Goal: Information Seeking & Learning: Learn about a topic

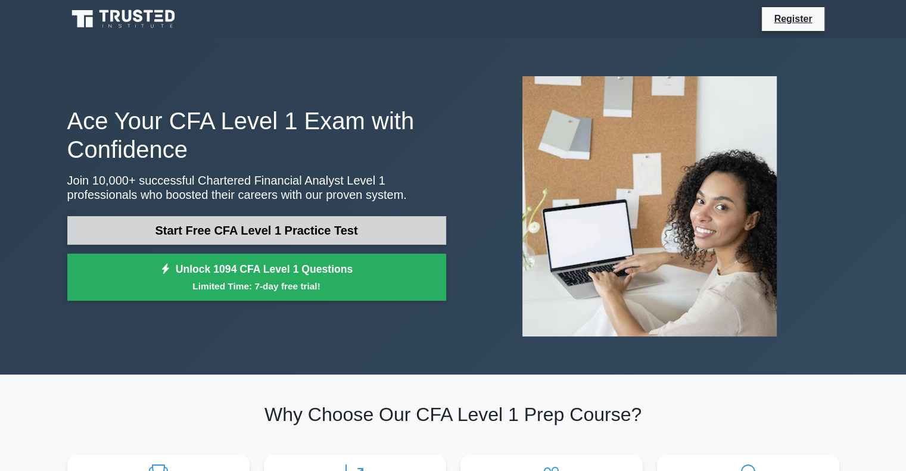
click at [328, 225] on link "Start Free CFA Level 1 Practice Test" at bounding box center [256, 230] width 379 height 29
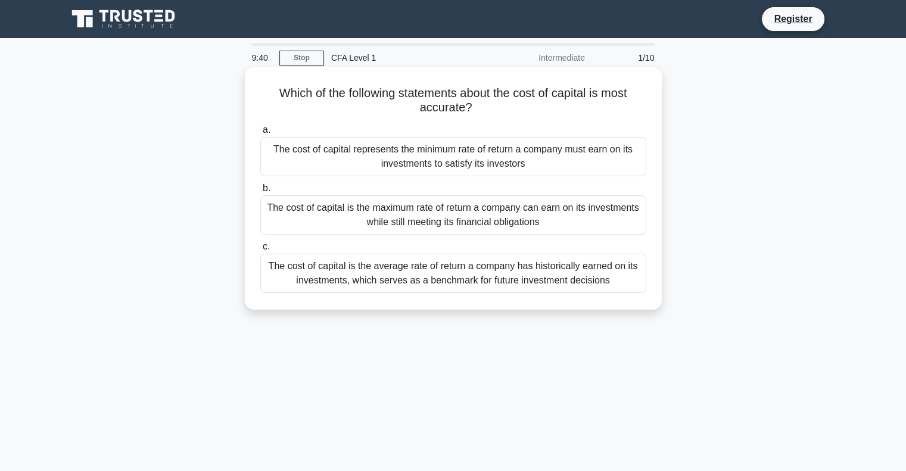
click at [346, 153] on div "The cost of capital represents the minimum rate of return a company must earn o…" at bounding box center [453, 156] width 386 height 39
click at [260, 134] on input "a. The cost of capital represents the minimum rate of return a company must ear…" at bounding box center [260, 130] width 0 height 8
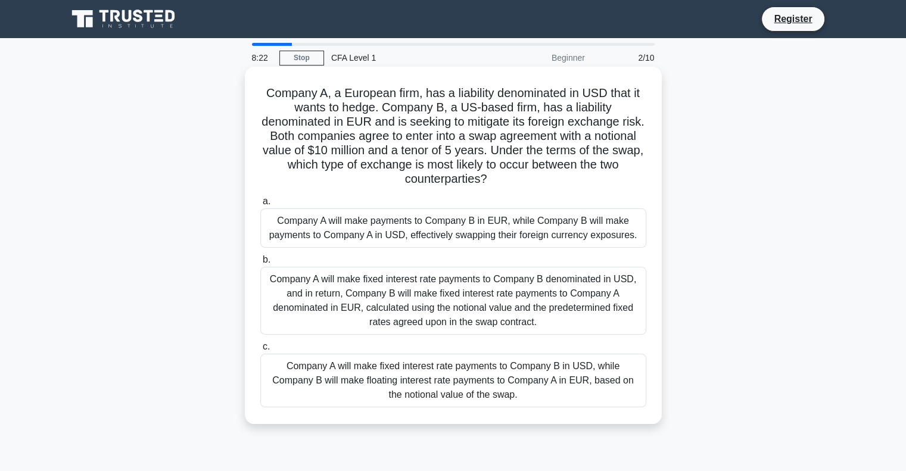
click at [492, 291] on div "Company A will make fixed interest rate payments to Company B denominated in US…" at bounding box center [453, 301] width 386 height 68
click at [260, 264] on input "b. Company A will make fixed interest rate payments to Company B denominated in…" at bounding box center [260, 260] width 0 height 8
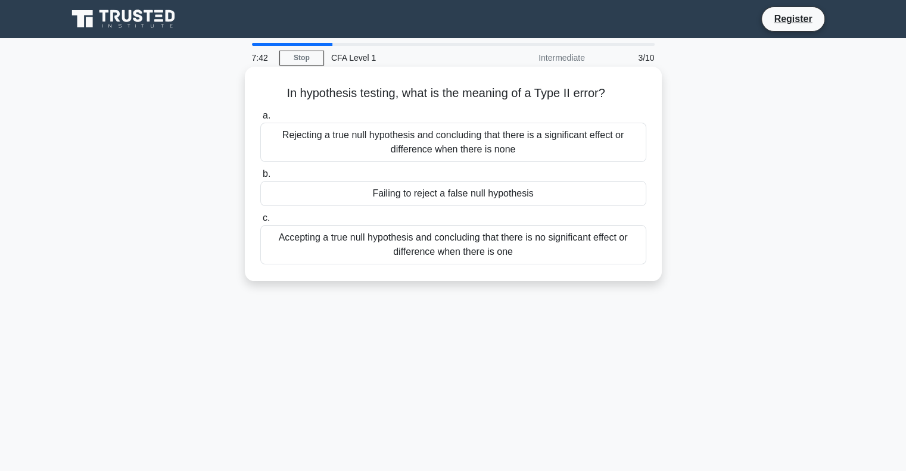
click at [594, 194] on div "Failing to reject a false null hypothesis" at bounding box center [453, 193] width 386 height 25
click at [260, 178] on input "b. Failing to reject a false null hypothesis" at bounding box center [260, 174] width 0 height 8
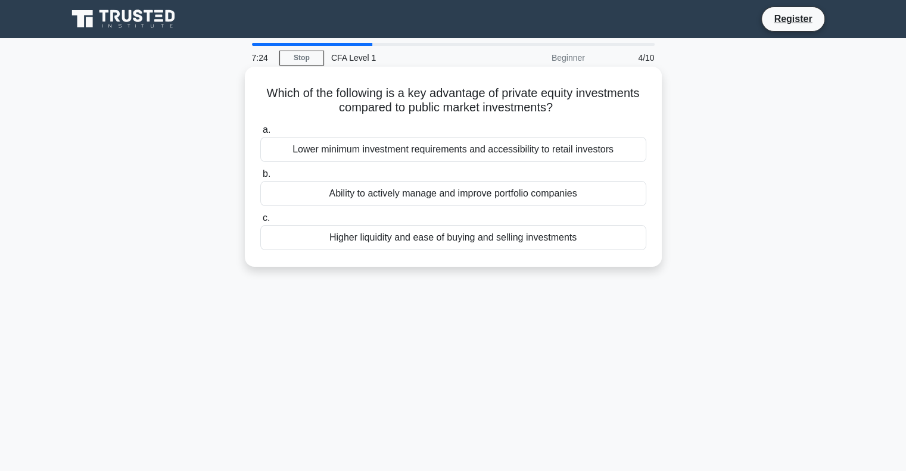
click at [452, 241] on div "Higher liquidity and ease of buying and selling investments" at bounding box center [453, 237] width 386 height 25
click at [260, 222] on input "c. Higher liquidity and ease of buying and selling investments" at bounding box center [260, 218] width 0 height 8
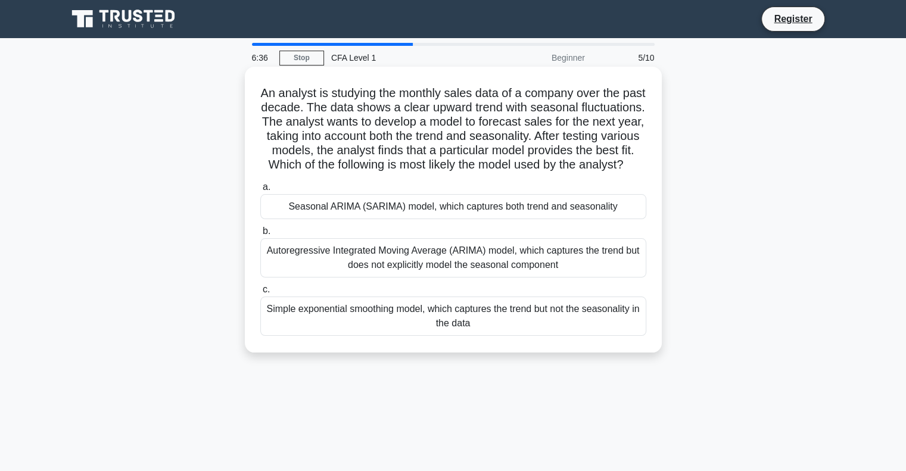
click at [570, 219] on div "Seasonal ARIMA (SARIMA) model, which captures both trend and seasonality" at bounding box center [453, 206] width 386 height 25
click at [260, 191] on input "a. Seasonal ARIMA (SARIMA) model, which captures both trend and seasonality" at bounding box center [260, 187] width 0 height 8
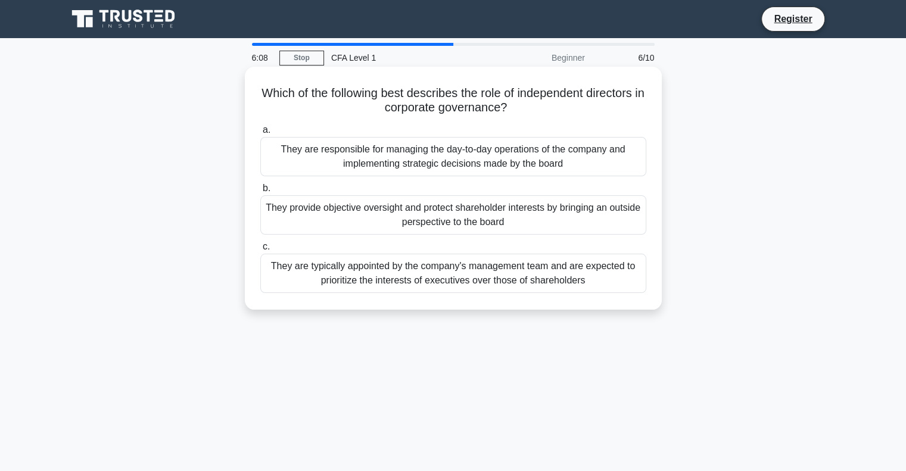
click at [519, 160] on div "They are responsible for managing the day-to-day operations of the company and …" at bounding box center [453, 156] width 386 height 39
click at [260, 134] on input "a. They are responsible for managing the day-to-day operations of the company a…" at bounding box center [260, 130] width 0 height 8
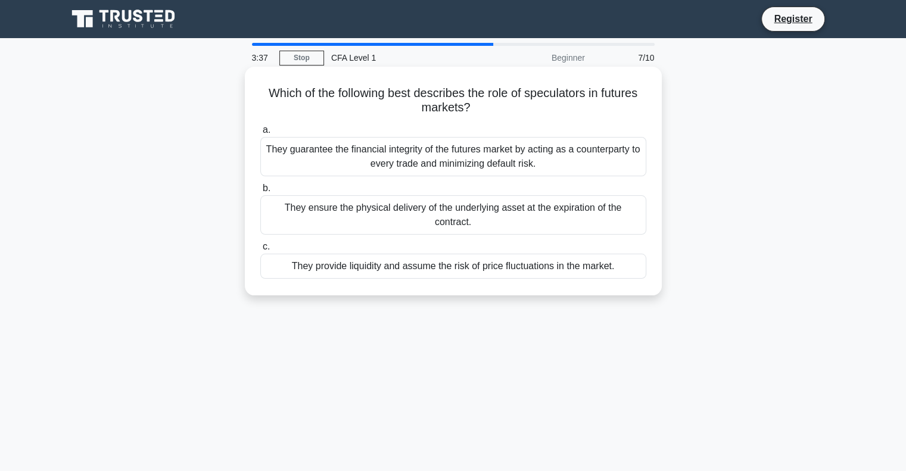
click at [548, 167] on div "They guarantee the financial integrity of the futures market by acting as a cou…" at bounding box center [453, 156] width 386 height 39
click at [260, 134] on input "a. They guarantee the financial integrity of the futures market by acting as a …" at bounding box center [260, 130] width 0 height 8
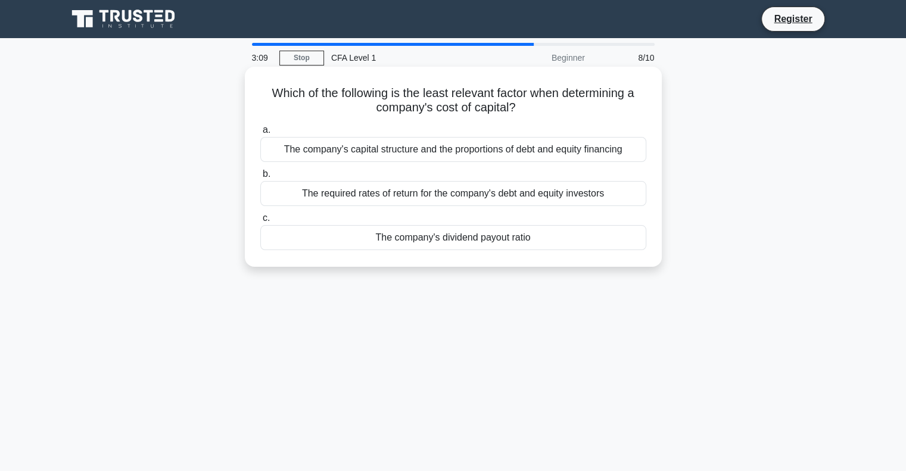
click at [435, 198] on div "The required rates of return for the company's debt and equity investors" at bounding box center [453, 193] width 386 height 25
click at [260, 178] on input "b. The required rates of return for the company's debt and equity investors" at bounding box center [260, 174] width 0 height 8
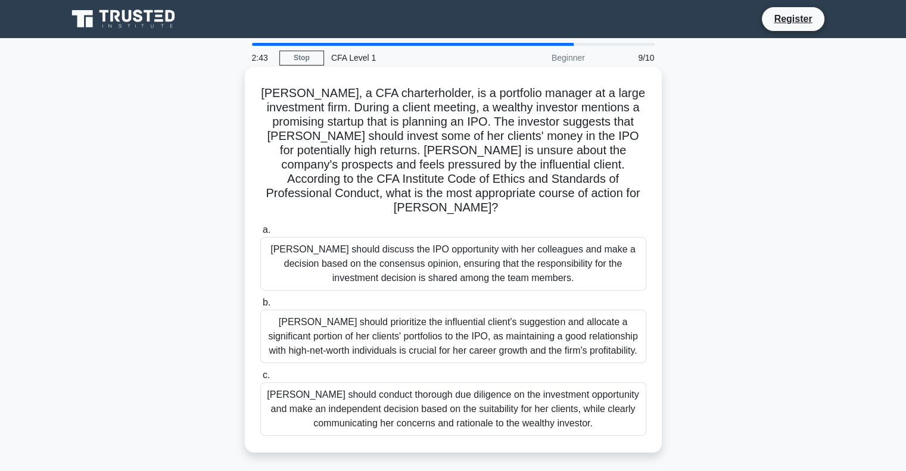
click at [606, 397] on div "[PERSON_NAME] should conduct thorough due diligence on the investment opportuni…" at bounding box center [453, 409] width 386 height 54
click at [260, 379] on input "c. [PERSON_NAME] should conduct thorough due diligence on the investment opport…" at bounding box center [260, 376] width 0 height 8
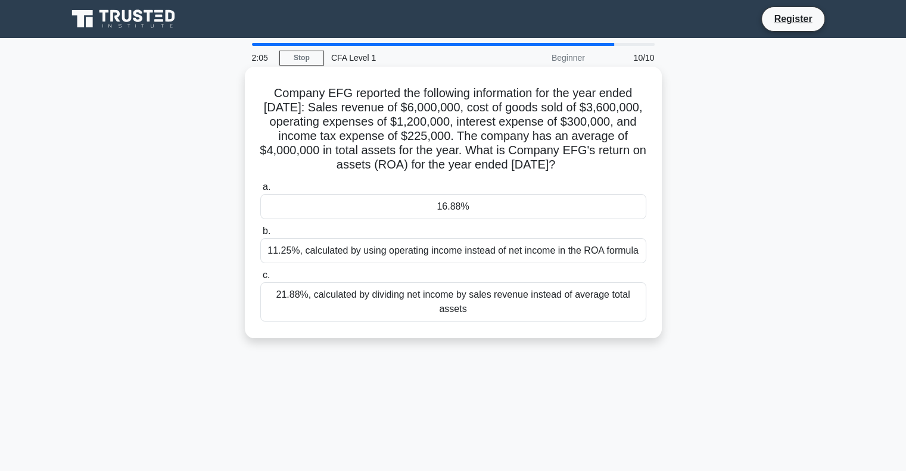
click at [625, 247] on div "11.25%, calculated by using operating income instead of net income in the ROA f…" at bounding box center [453, 250] width 386 height 25
click at [260, 235] on input "b. 11.25%, calculated by using operating income instead of net income in the RO…" at bounding box center [260, 231] width 0 height 8
